Goal: Information Seeking & Learning: Learn about a topic

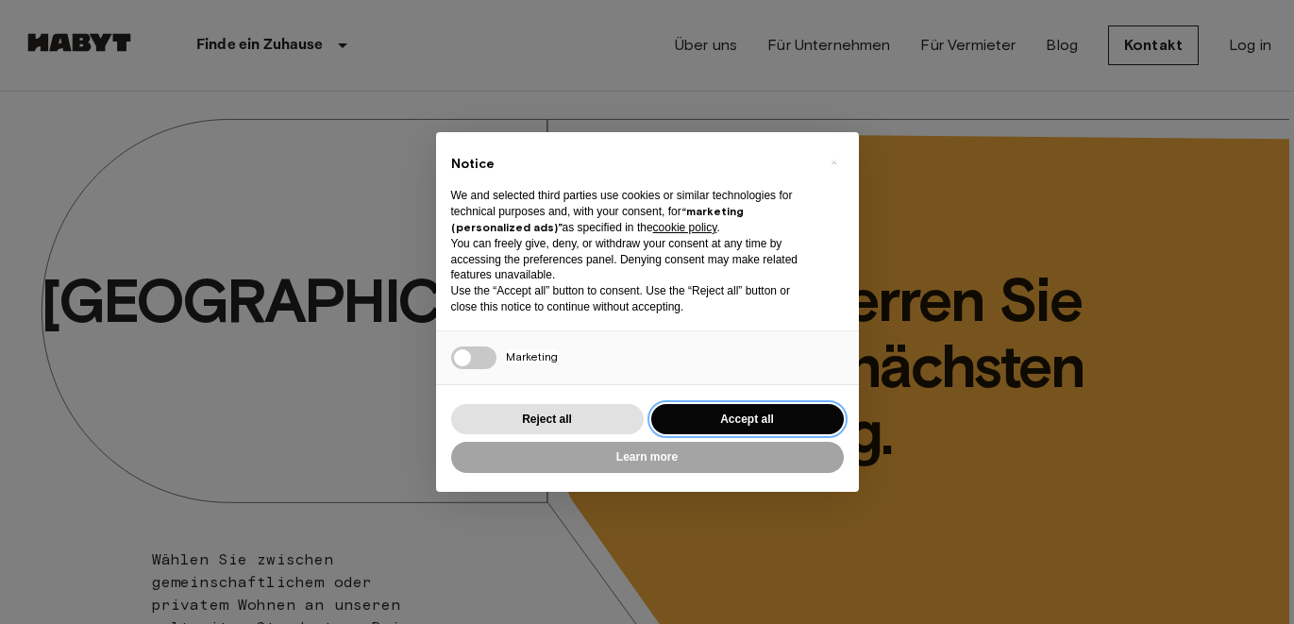
click at [701, 424] on button "Accept all" at bounding box center [747, 419] width 193 height 31
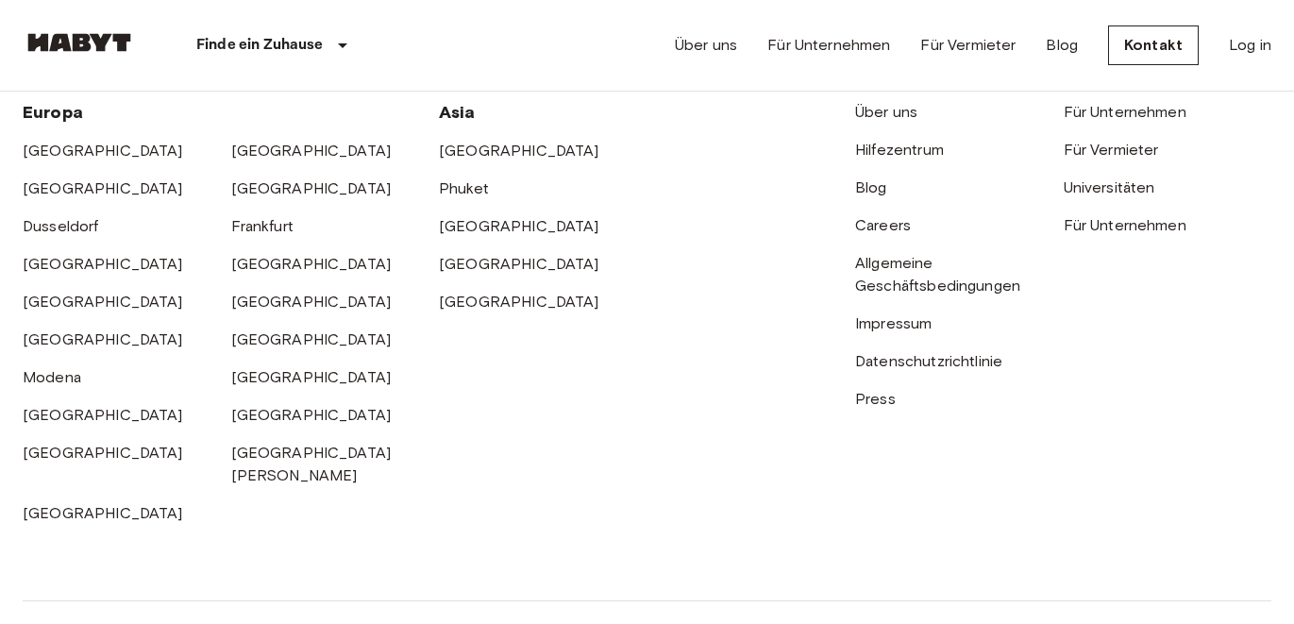
scroll to position [4960, 0]
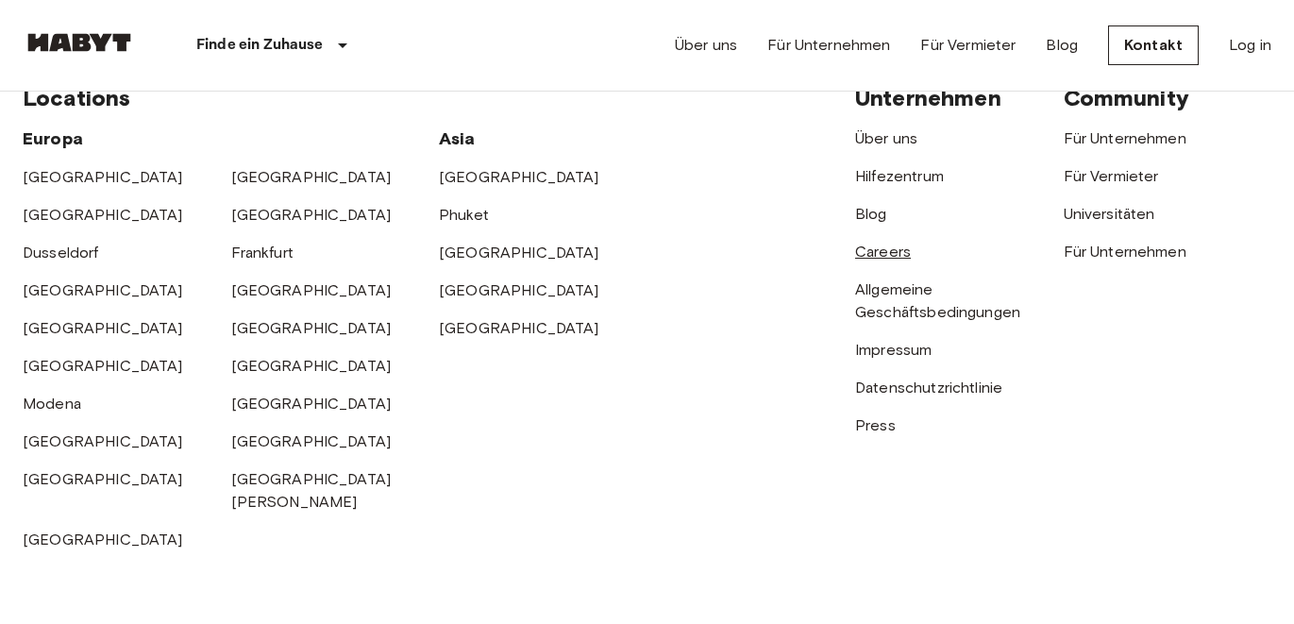
click at [881, 244] on link "Careers" at bounding box center [883, 252] width 56 height 18
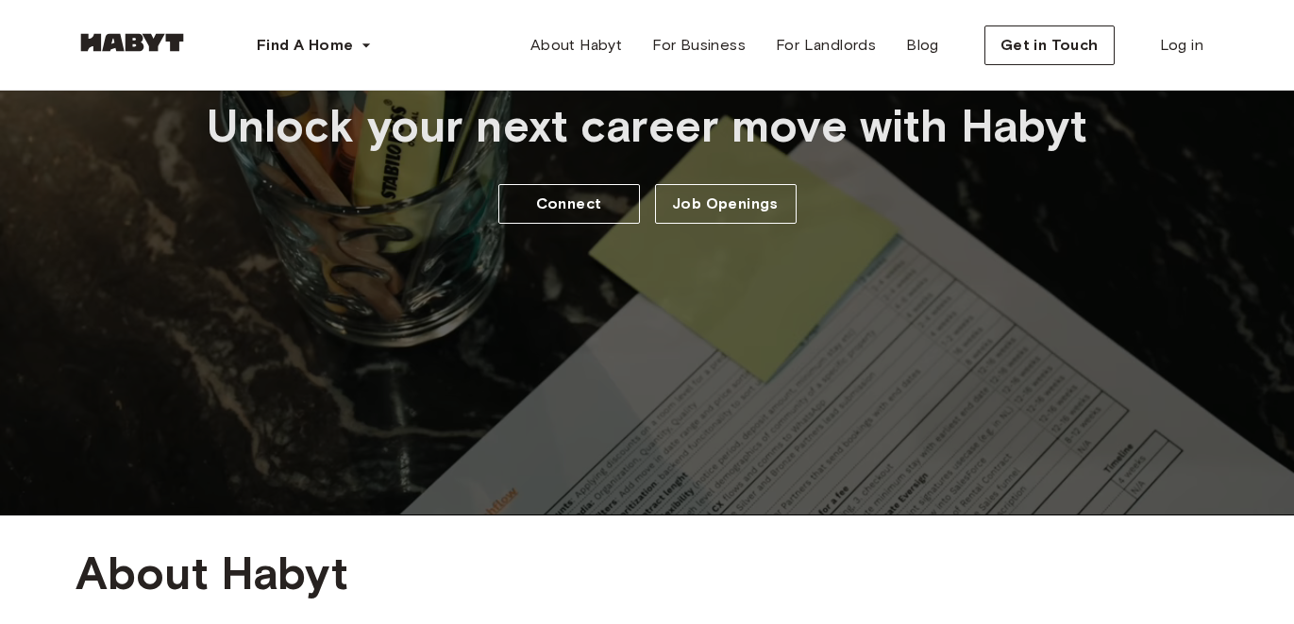
scroll to position [234, 0]
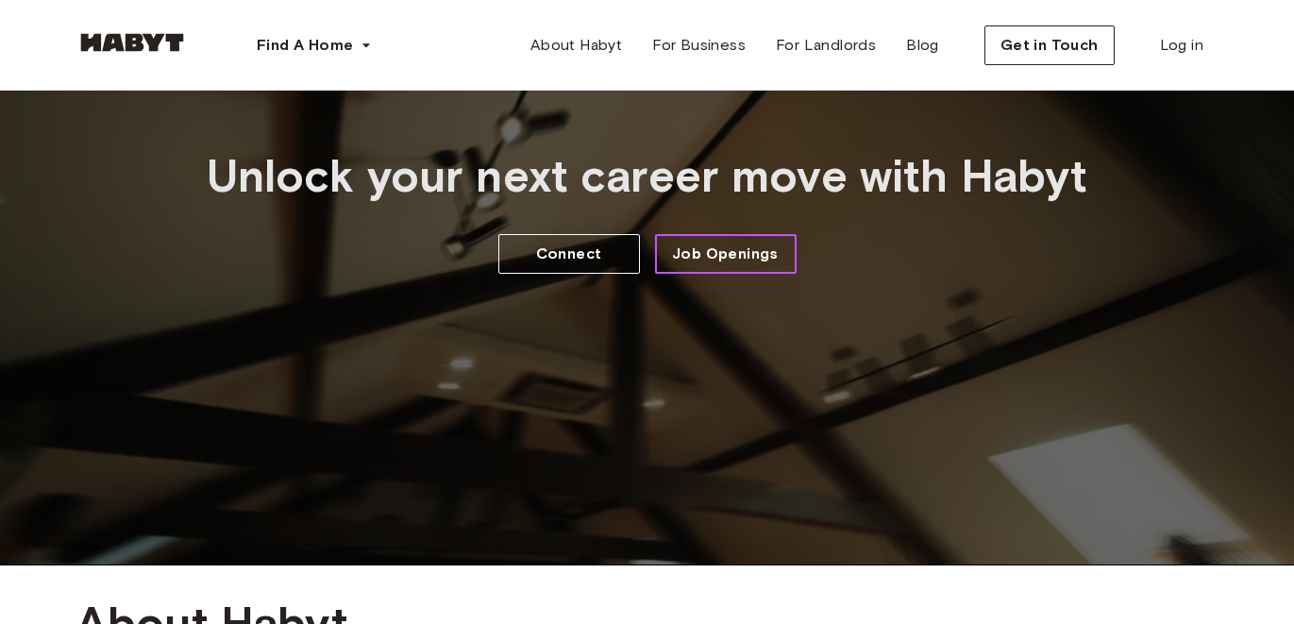
click at [754, 248] on span "Job Openings" at bounding box center [725, 254] width 107 height 23
